Goal: Information Seeking & Learning: Find specific page/section

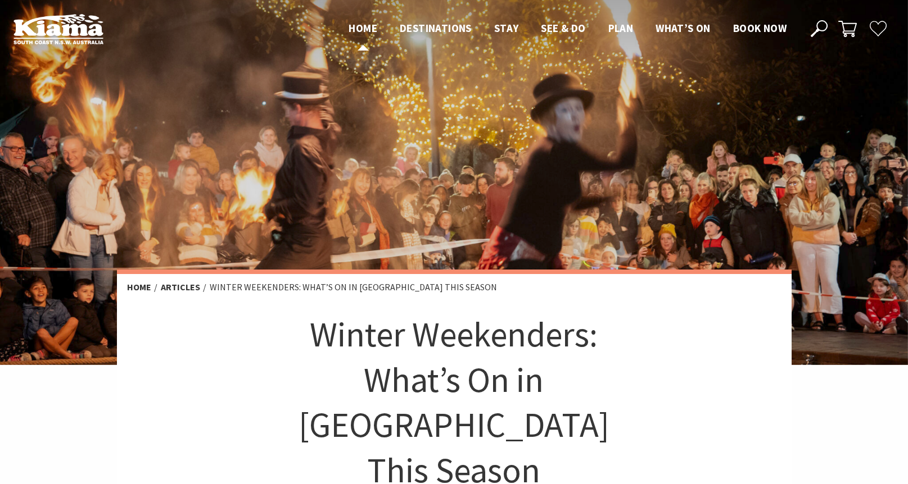
click at [352, 23] on span "Home" at bounding box center [362, 27] width 29 height 13
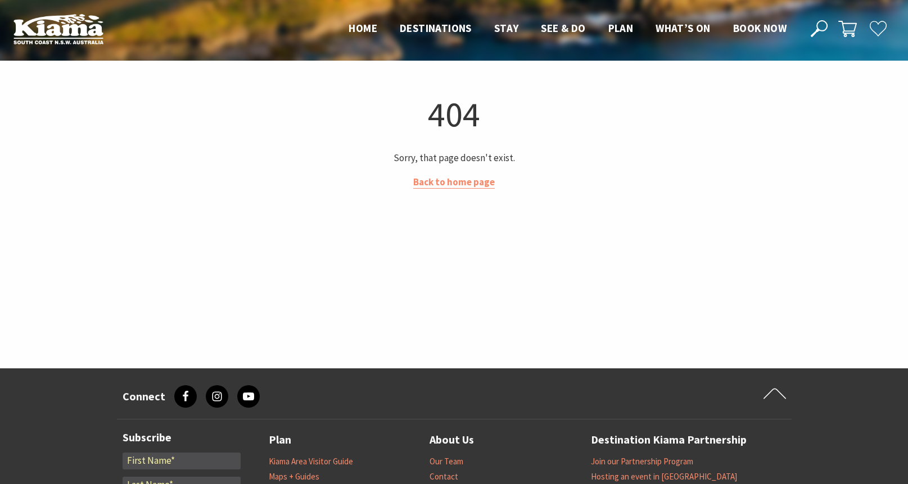
click at [73, 29] on img at bounding box center [58, 28] width 90 height 31
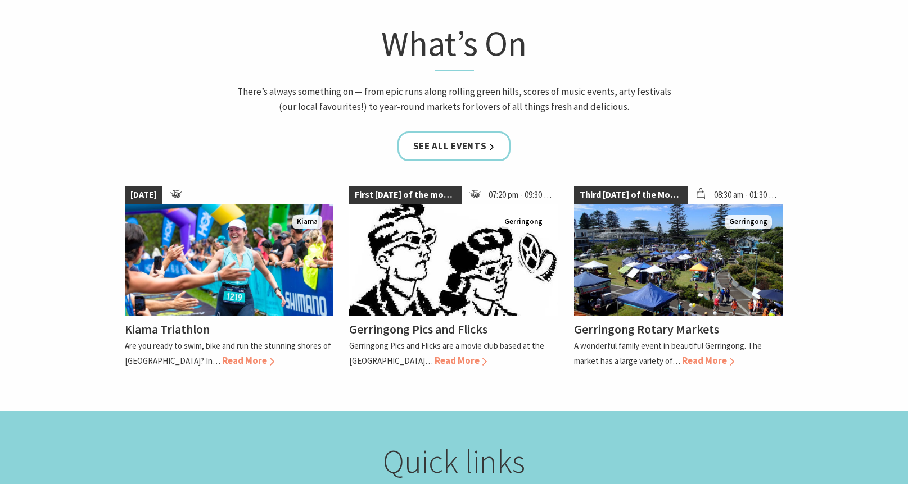
scroll to position [956, 0]
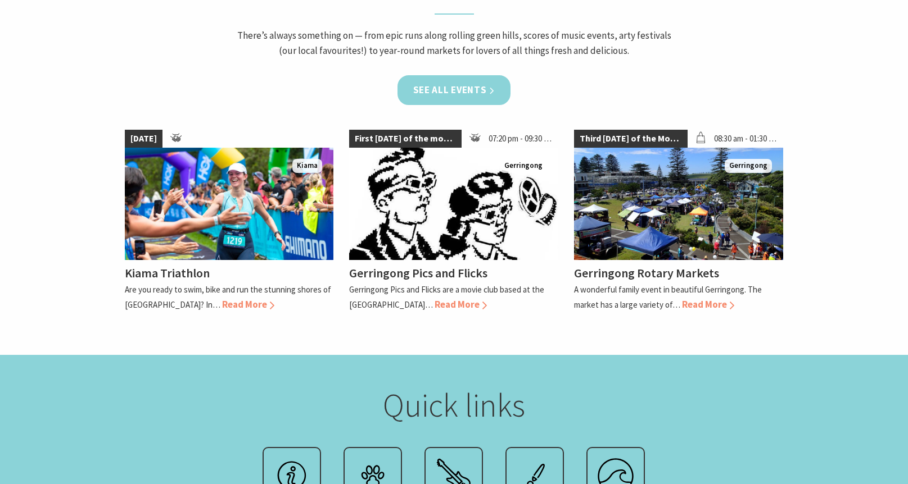
click at [482, 97] on link "See all Events" at bounding box center [454, 90] width 114 height 30
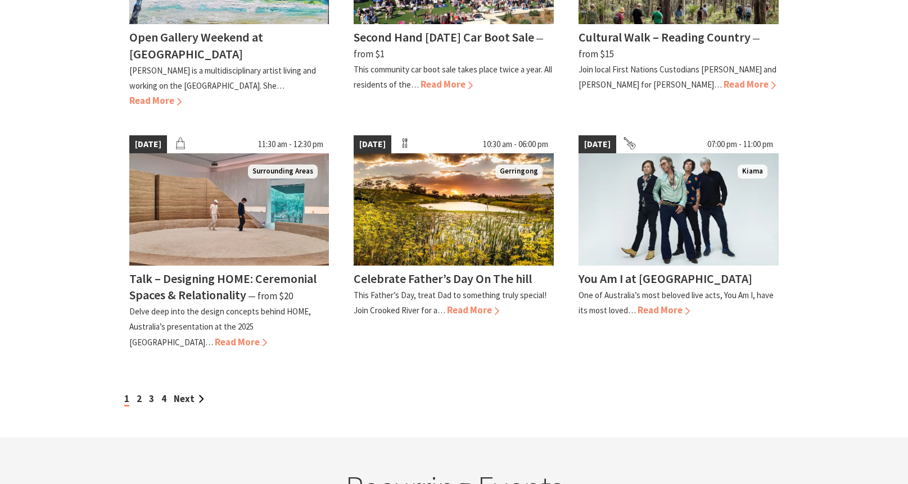
scroll to position [1068, 0]
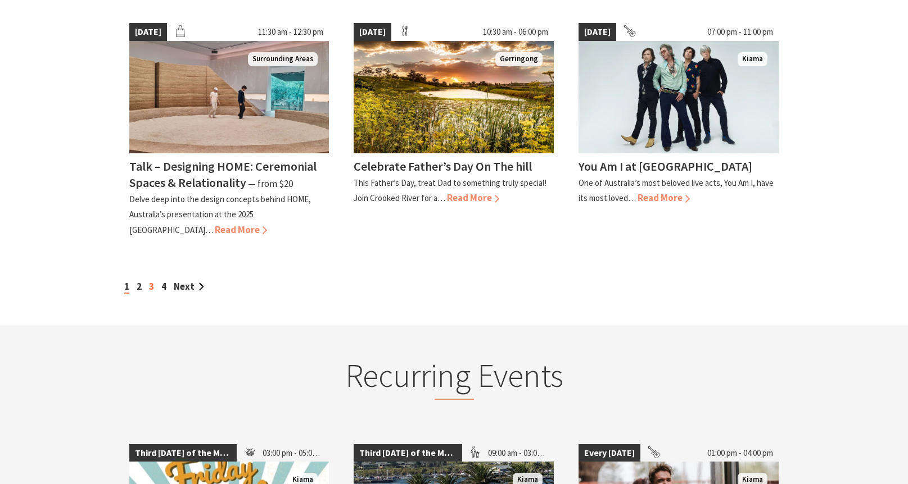
click at [149, 280] on link "3" at bounding box center [151, 286] width 5 height 12
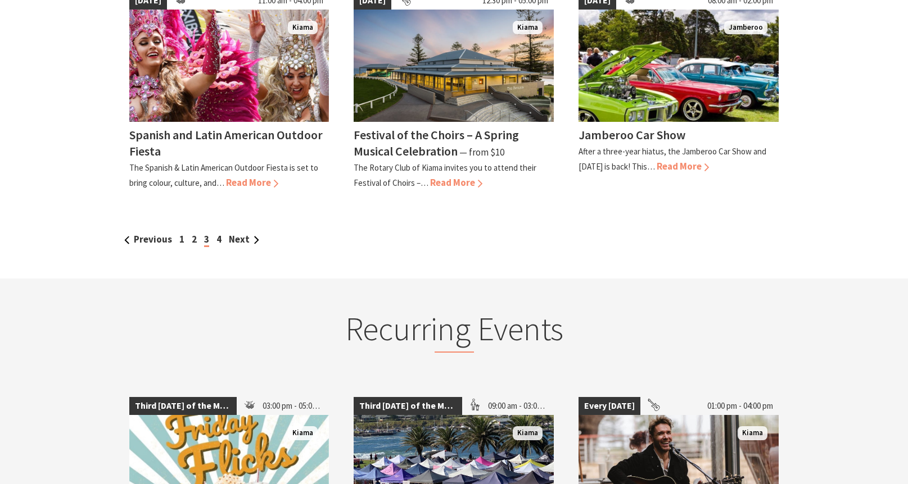
scroll to position [1068, 0]
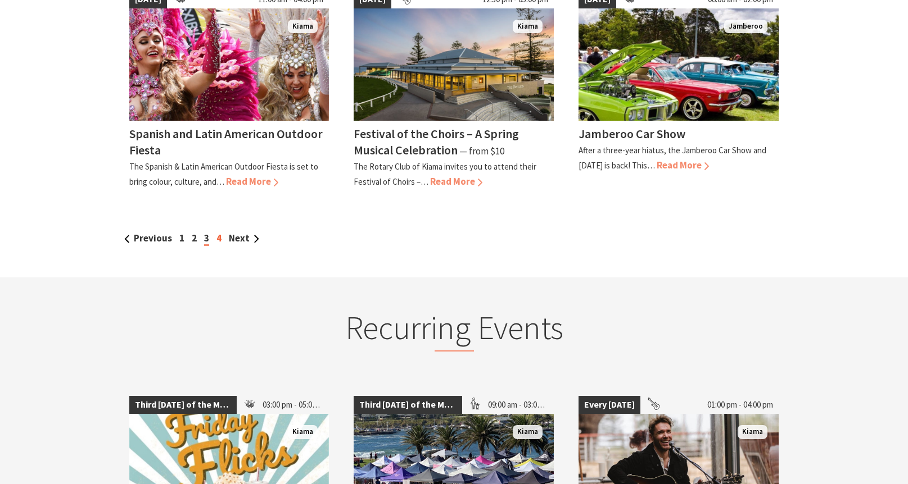
click at [218, 241] on link "4" at bounding box center [218, 238] width 5 height 12
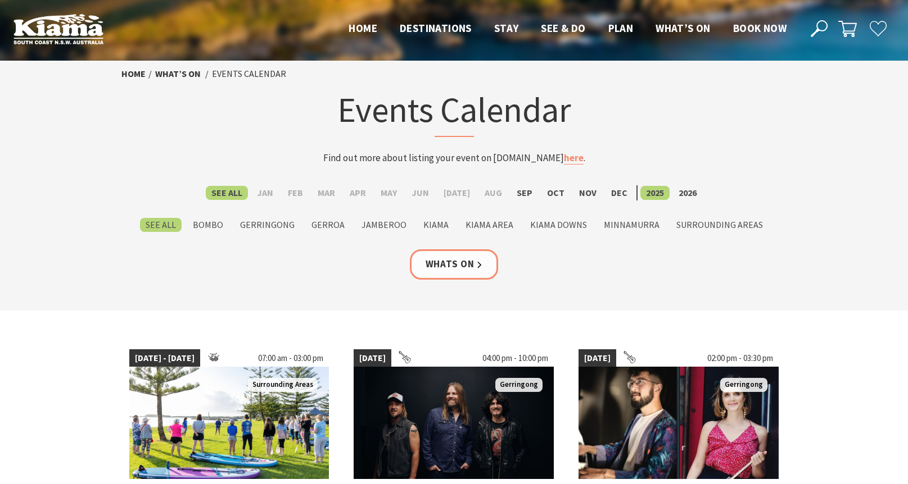
click at [60, 31] on img at bounding box center [58, 28] width 90 height 31
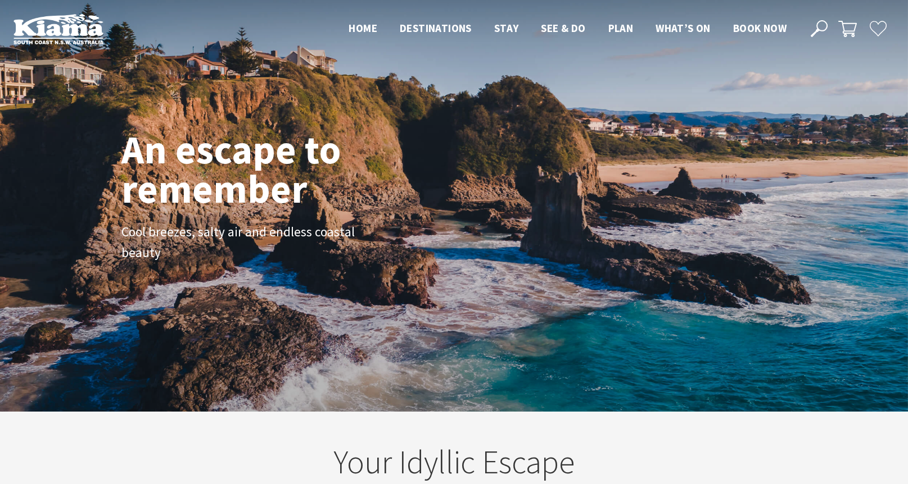
click at [816, 27] on icon at bounding box center [818, 28] width 17 height 17
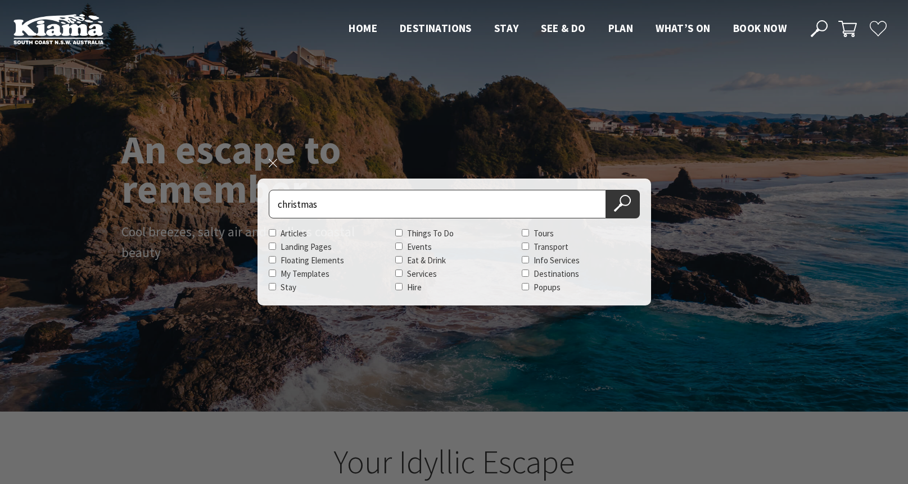
type input "christmas"
click at [606, 190] on button "Search Now" at bounding box center [623, 204] width 34 height 29
click at [626, 199] on icon at bounding box center [622, 203] width 17 height 17
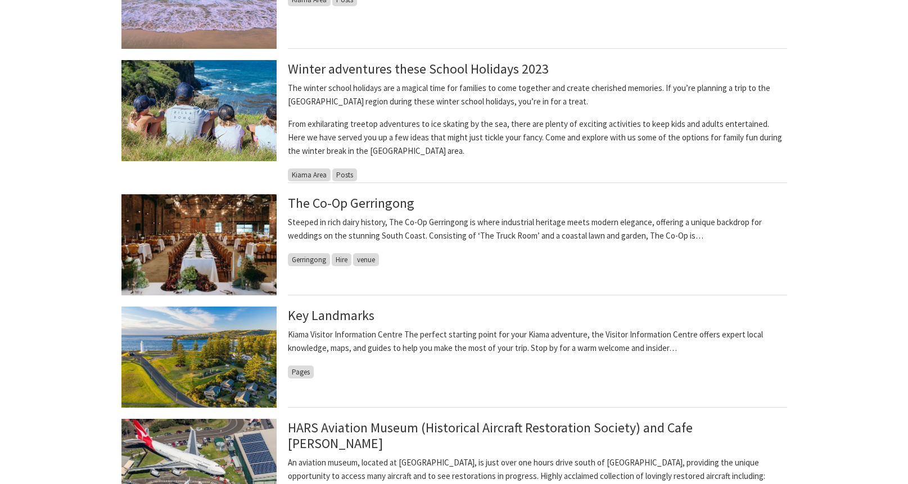
scroll to position [731, 0]
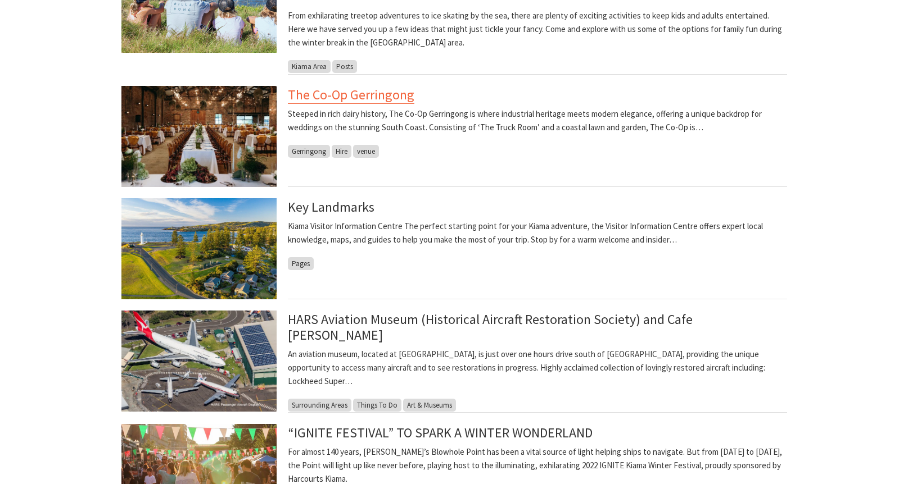
click at [373, 94] on link "The Co-Op Gerringong" at bounding box center [351, 95] width 126 height 18
